Goal: Transaction & Acquisition: Purchase product/service

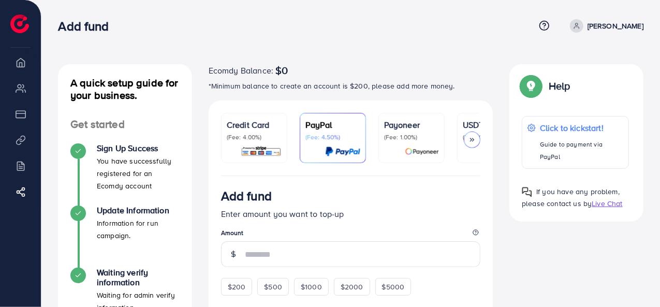
click at [617, 25] on p "[PERSON_NAME]" at bounding box center [616, 26] width 56 height 12
drag, startPoint x: 618, startPoint y: 2, endPoint x: 468, endPoint y: 31, distance: 153.0
click at [468, 31] on div "Add fund" at bounding box center [296, 26] width 477 height 15
click at [22, 25] on img at bounding box center [19, 24] width 19 height 19
click at [22, 61] on li "Overview" at bounding box center [20, 62] width 41 height 21
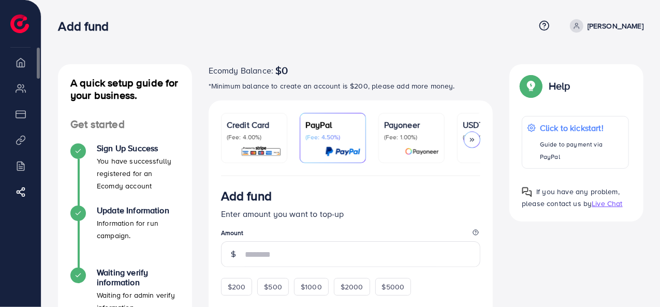
click at [18, 84] on li "My ad accounts" at bounding box center [20, 88] width 41 height 21
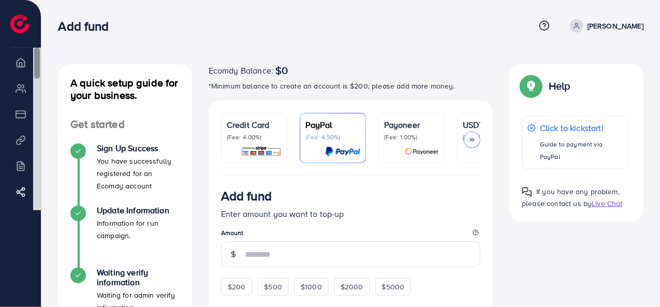
scroll to position [8, 0]
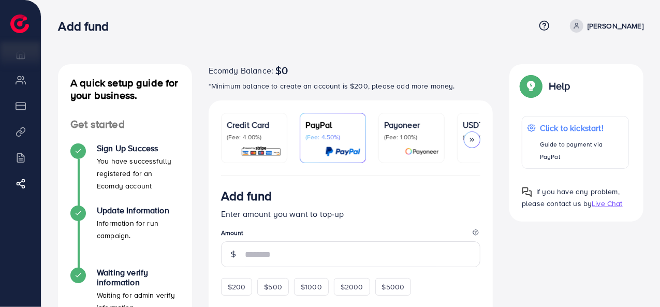
drag, startPoint x: 35, startPoint y: 142, endPoint x: 30, endPoint y: 214, distance: 72.2
click at [30, 214] on div "Ecomdy Balance $0 Overview My ad accounts Payment Product Links Billing Affilia…" at bounding box center [20, 153] width 41 height 307
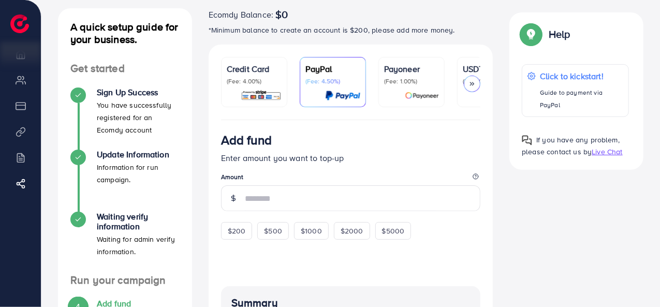
scroll to position [0, 0]
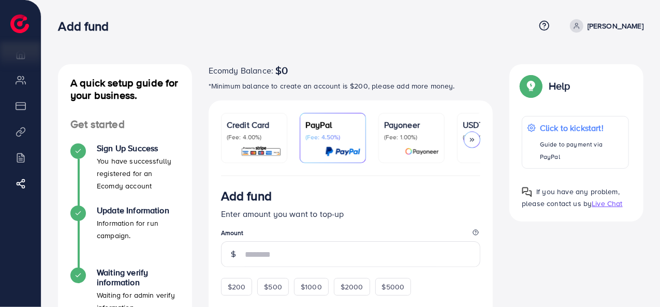
click at [426, 40] on nav "Add fund Help Center Contact Support Term and policy About Us Nisha Hanif Log o…" at bounding box center [351, 25] width 586 height 37
click at [468, 138] on div at bounding box center [472, 140] width 17 height 17
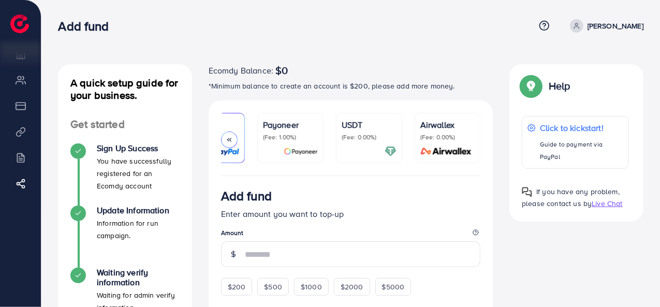
click at [451, 33] on div "Add fund" at bounding box center [296, 26] width 477 height 15
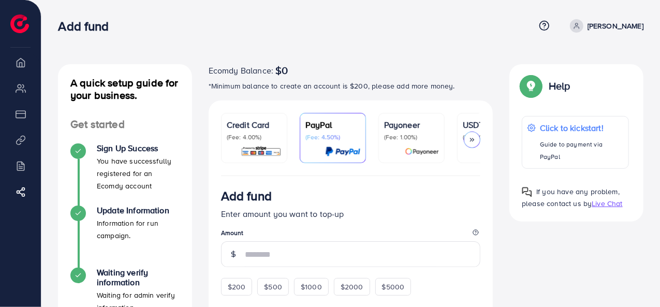
click at [619, 23] on p "[PERSON_NAME]" at bounding box center [616, 26] width 56 height 12
click at [499, 26] on div "Add fund" at bounding box center [296, 26] width 477 height 15
